Goal: Information Seeking & Learning: Learn about a topic

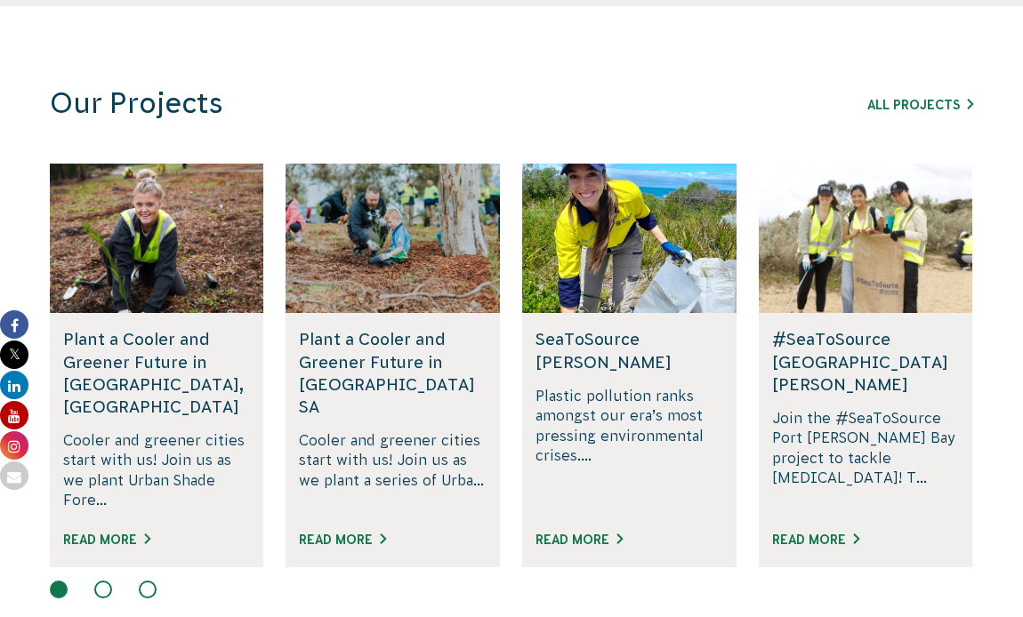
scroll to position [1058, 0]
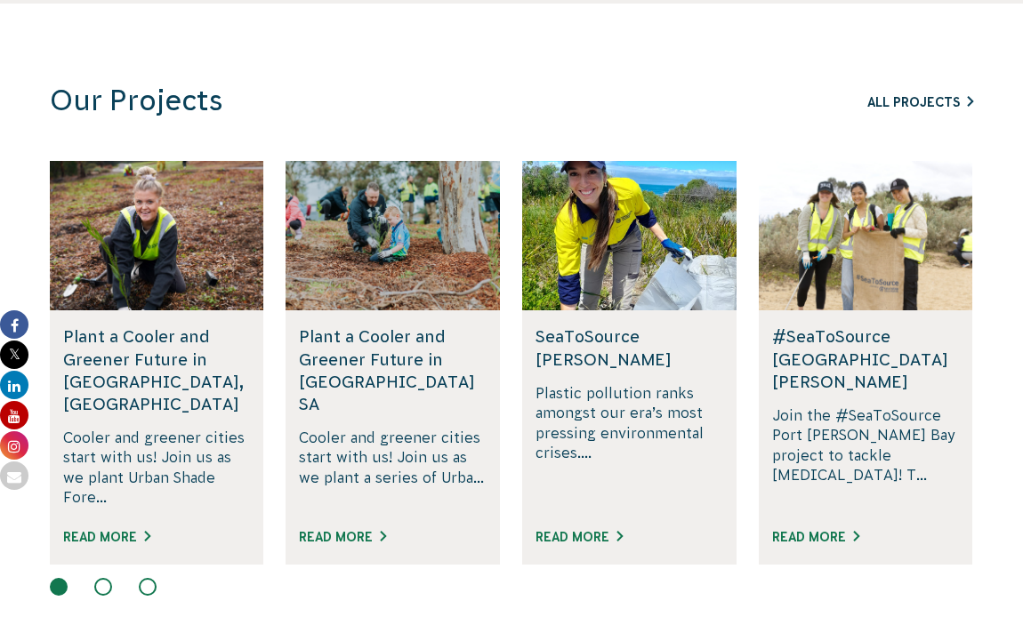
click at [924, 95] on link "All Projects" at bounding box center [920, 102] width 106 height 14
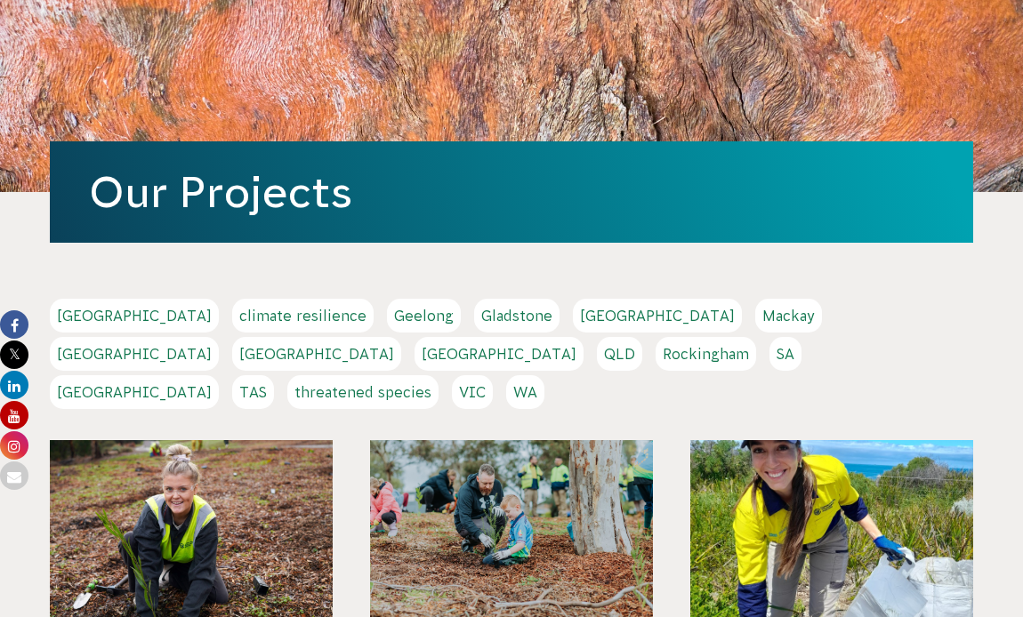
scroll to position [151, 0]
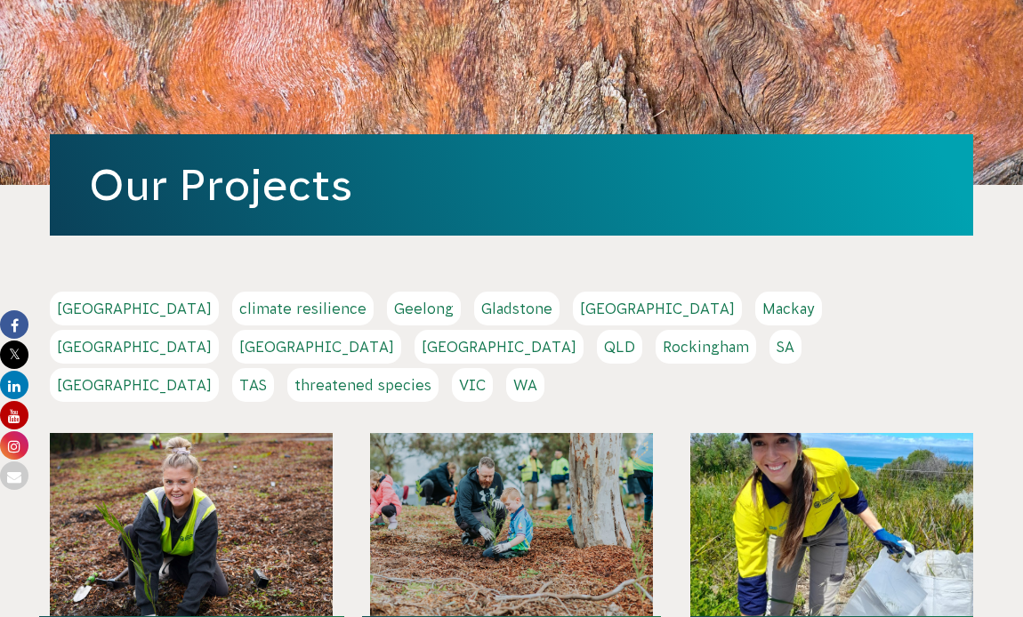
click at [401, 330] on link "NSW" at bounding box center [316, 347] width 169 height 34
click at [219, 368] on link "[GEOGRAPHIC_DATA]" at bounding box center [134, 385] width 169 height 34
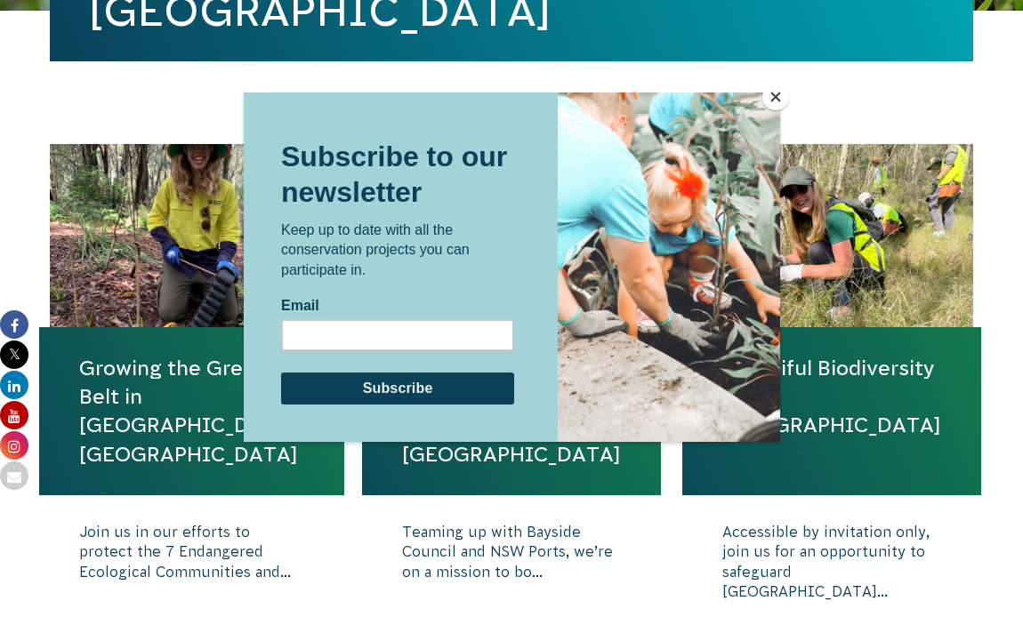
scroll to position [540, 0]
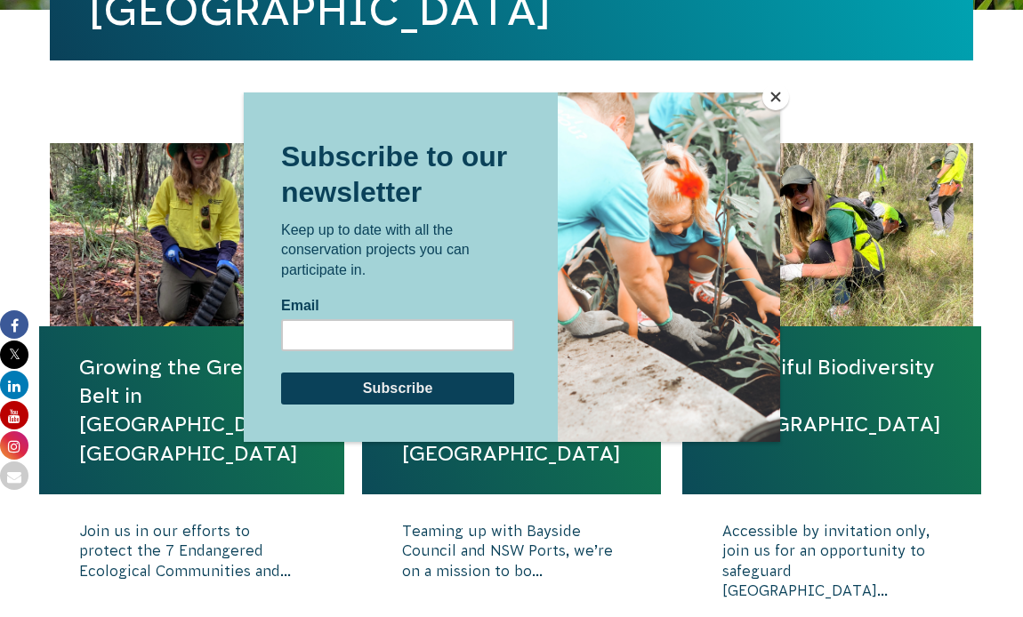
click at [365, 526] on div at bounding box center [512, 327] width 536 height 471
click at [769, 105] on button "Close" at bounding box center [775, 97] width 27 height 27
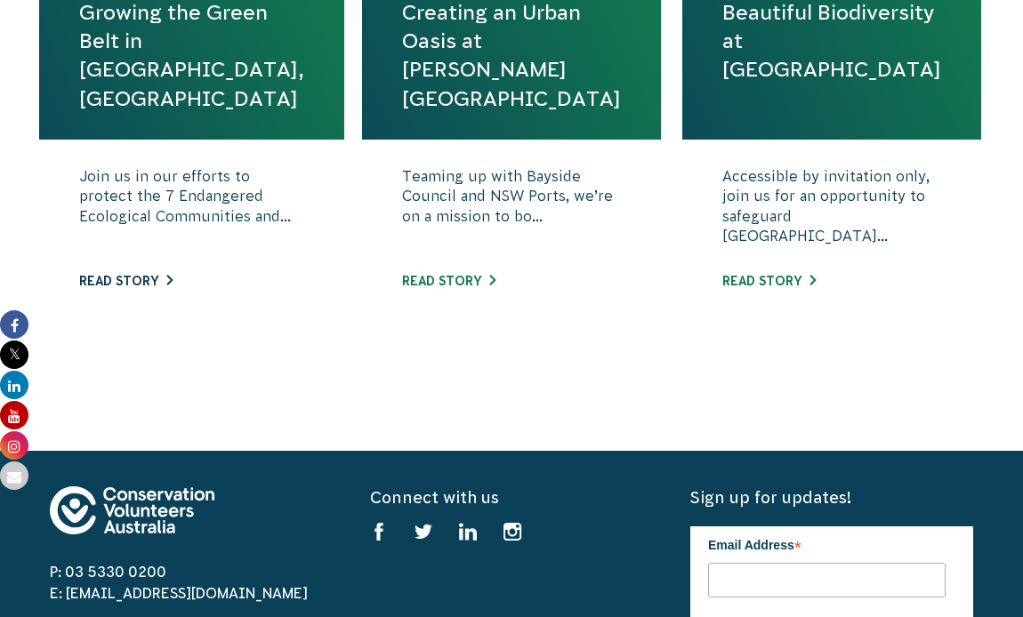
scroll to position [796, 0]
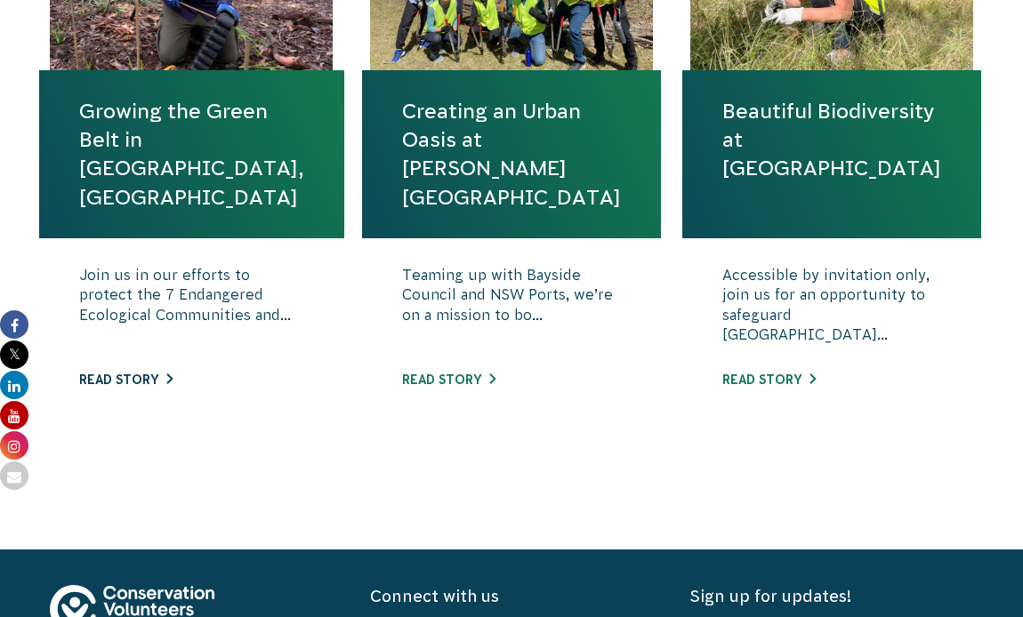
click at [127, 378] on link "Read story" at bounding box center [125, 380] width 93 height 14
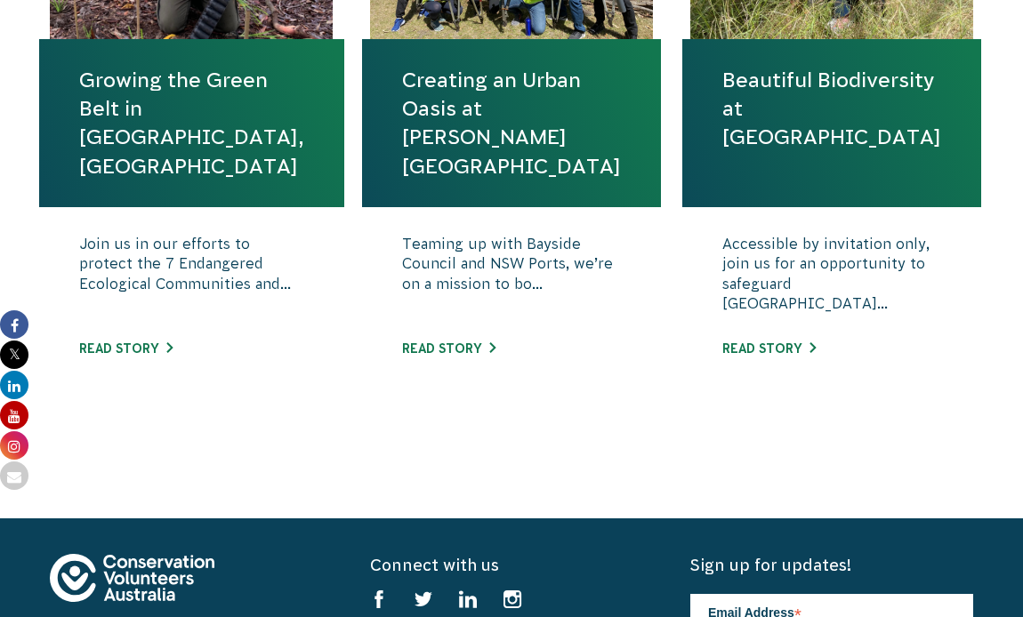
scroll to position [767, 0]
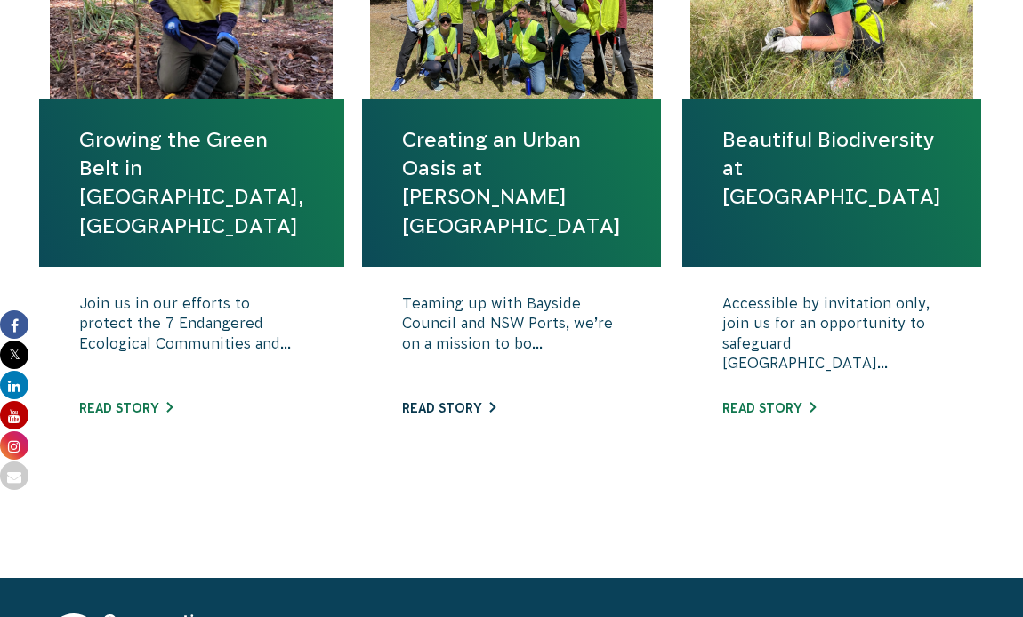
click at [446, 405] on link "Read story" at bounding box center [448, 408] width 93 height 14
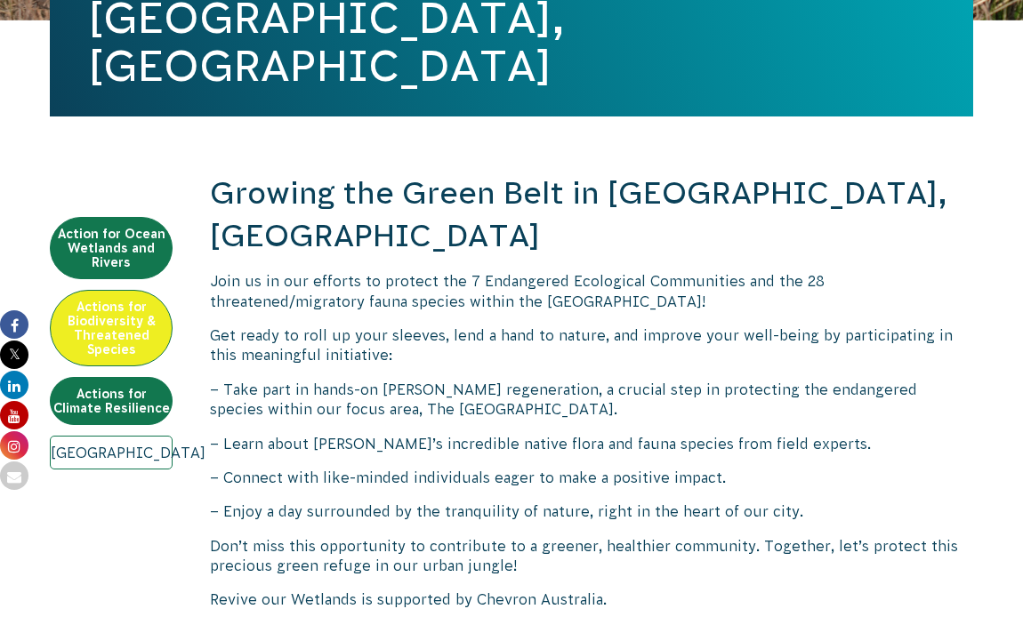
scroll to position [510, 0]
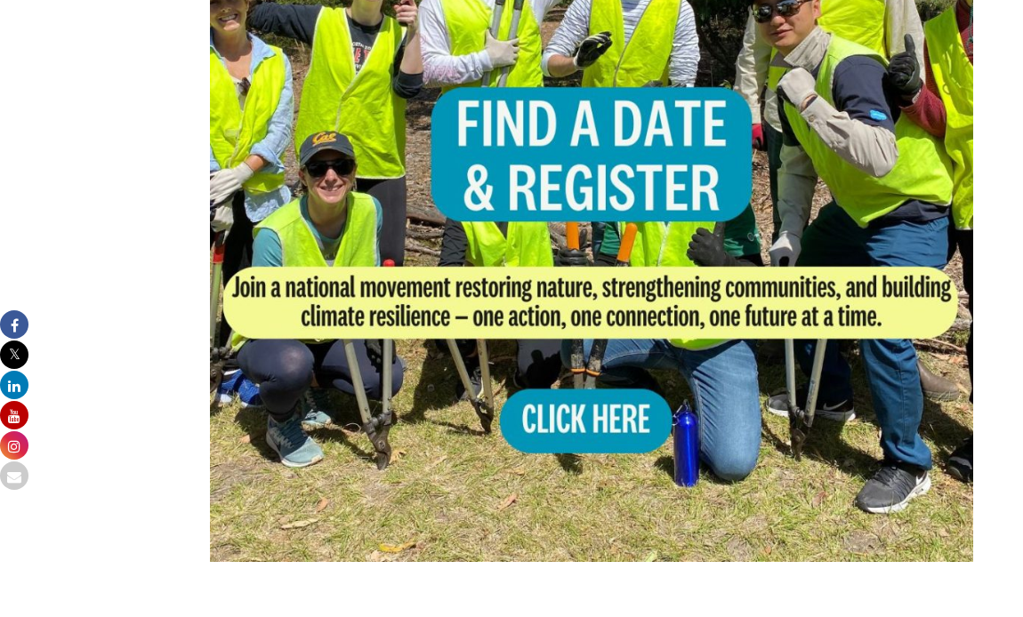
scroll to position [1300, 0]
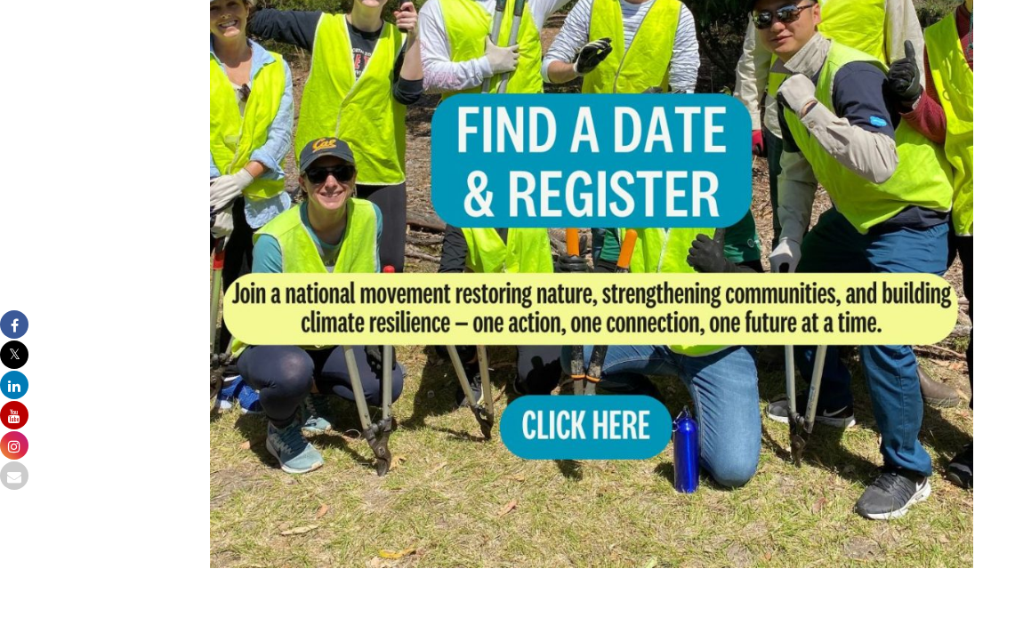
click at [572, 381] on img at bounding box center [591, 186] width 763 height 763
